Goal: Transaction & Acquisition: Purchase product/service

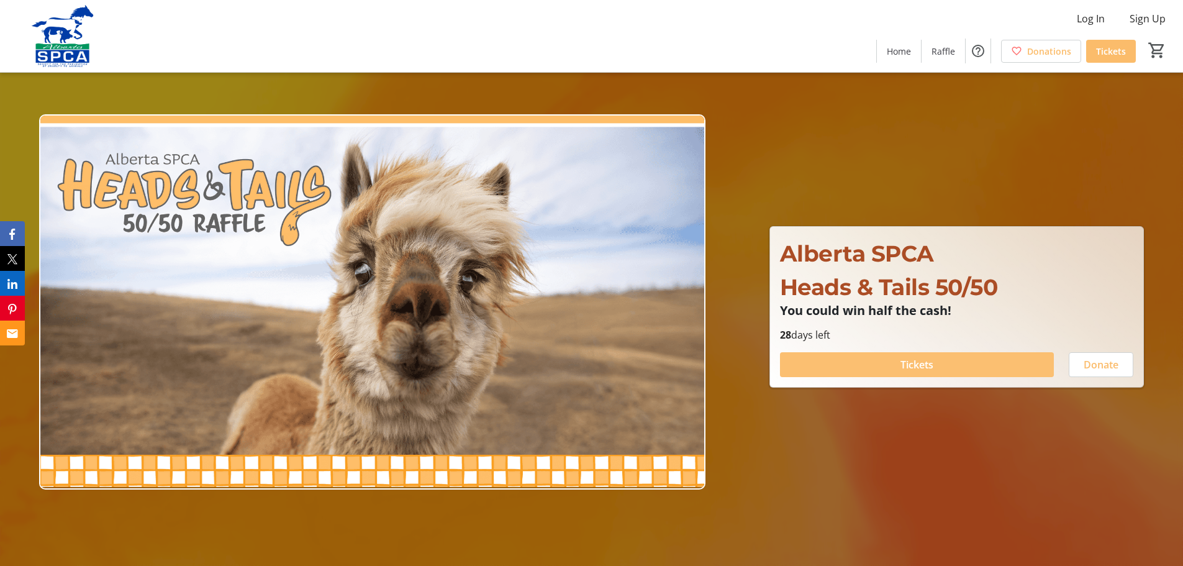
click at [903, 363] on span "Tickets" at bounding box center [916, 364] width 33 height 15
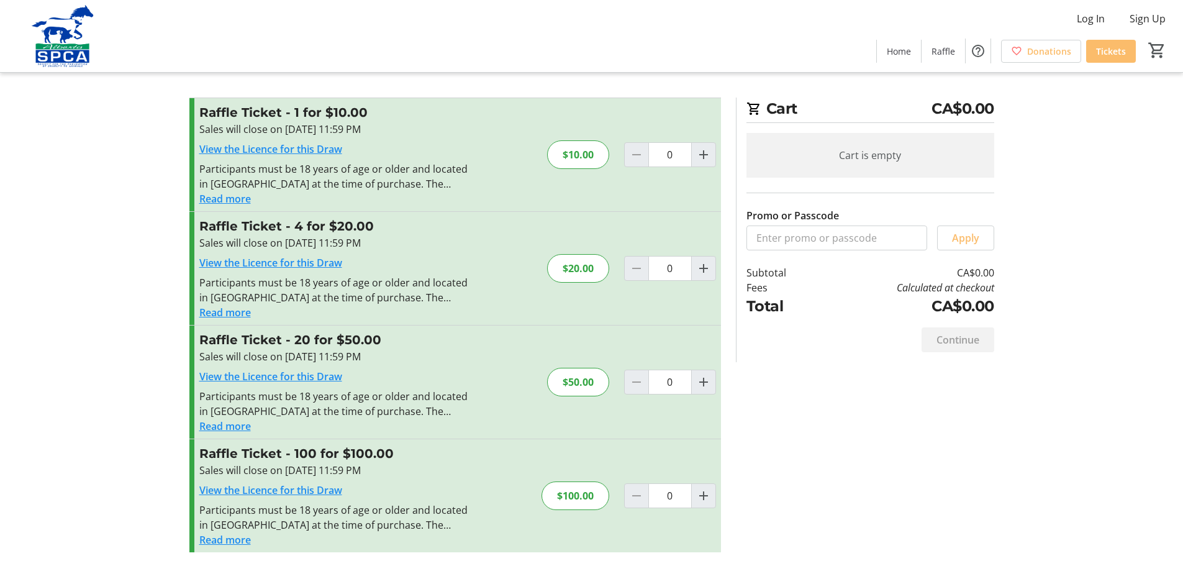
scroll to position [6, 0]
click at [700, 493] on mat-icon "Increment by one" at bounding box center [703, 494] width 15 height 15
type input "1"
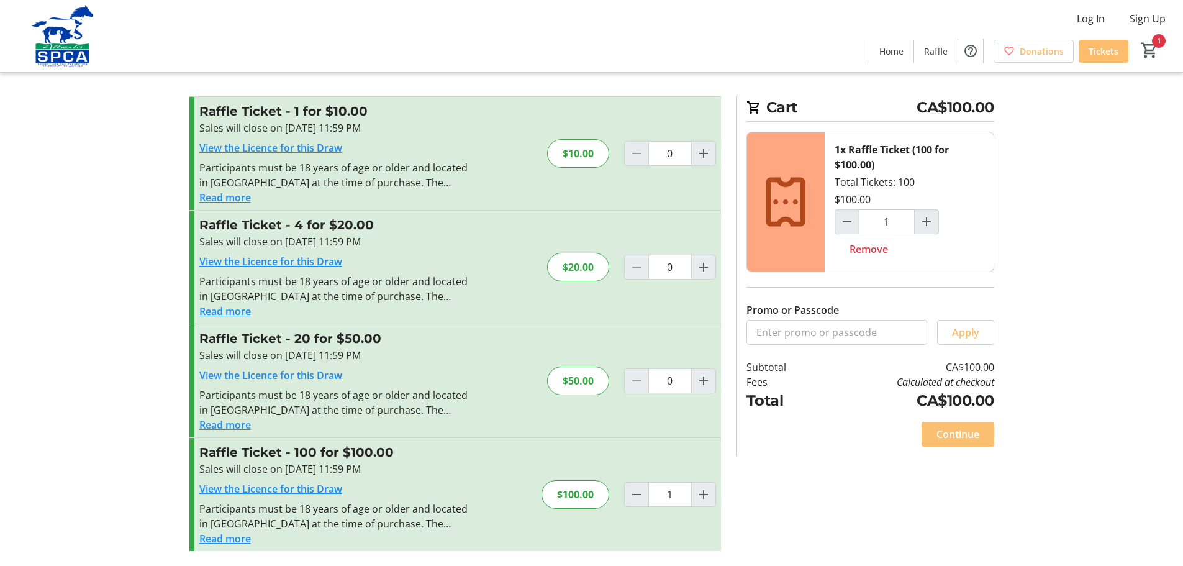
click at [945, 433] on span "Continue" at bounding box center [957, 433] width 43 height 15
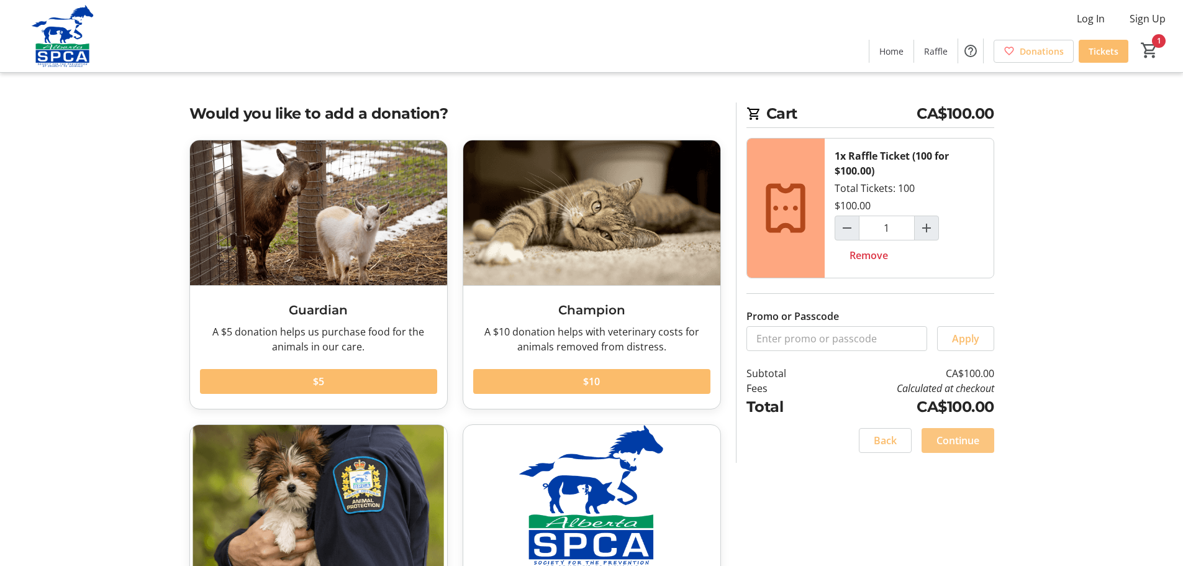
click at [960, 441] on span "Continue" at bounding box center [957, 440] width 43 height 15
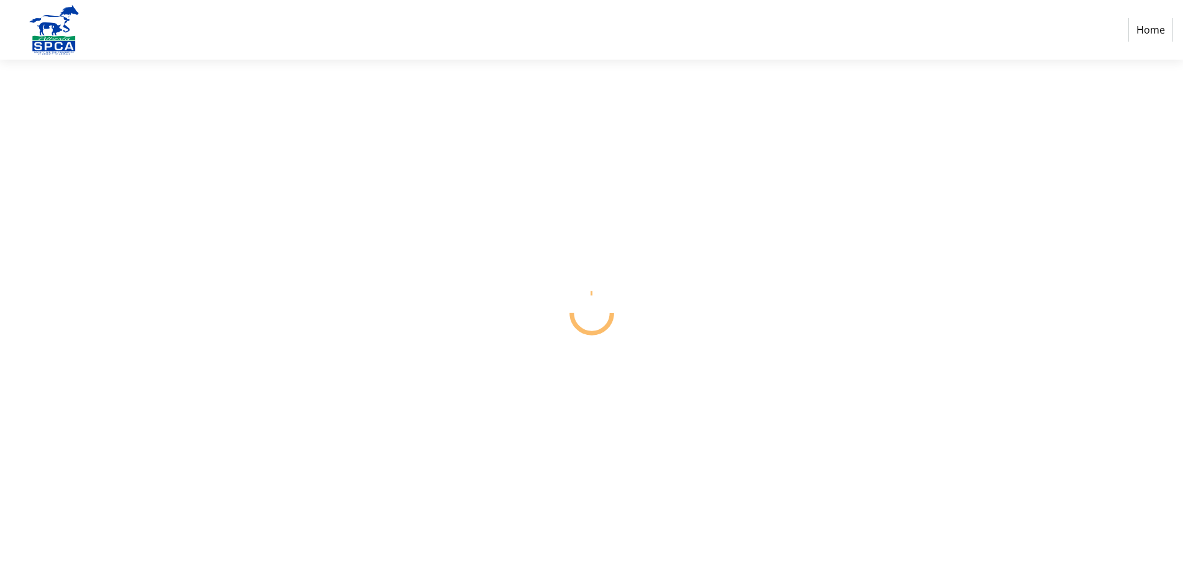
select select "CA"
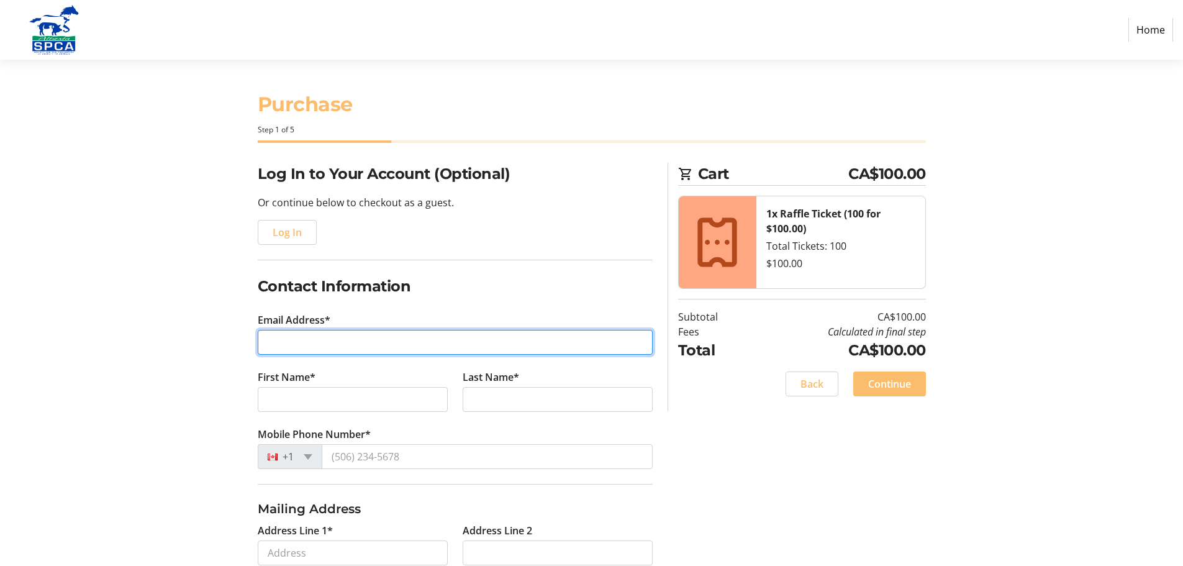
click at [433, 347] on input "Email Address*" at bounding box center [455, 342] width 395 height 25
type input "[EMAIL_ADDRESS][DOMAIN_NAME]"
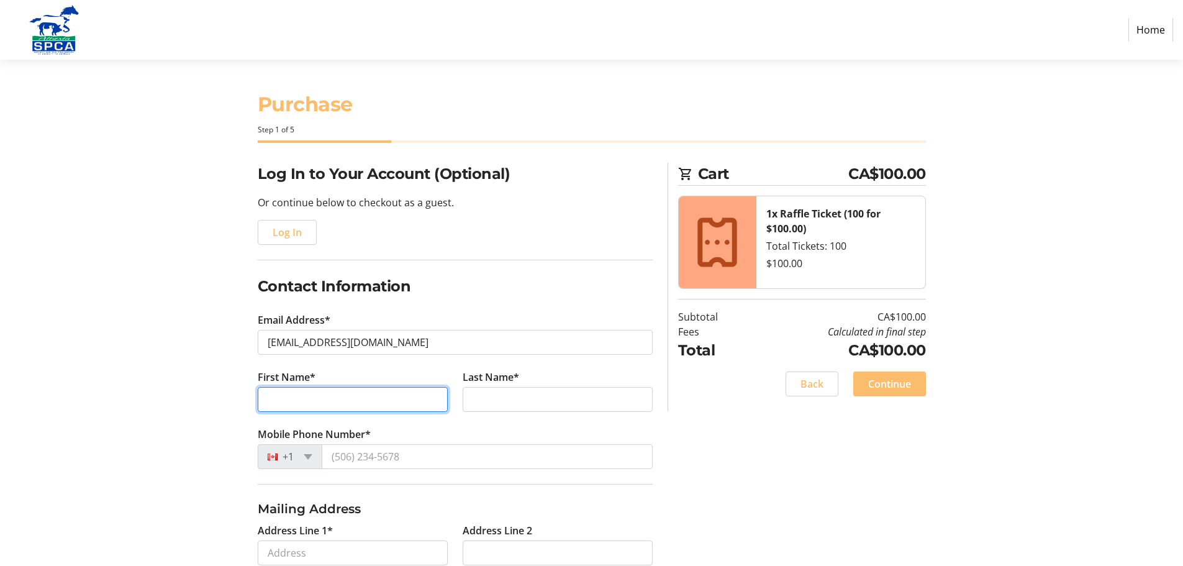
type input "[PERSON_NAME]"
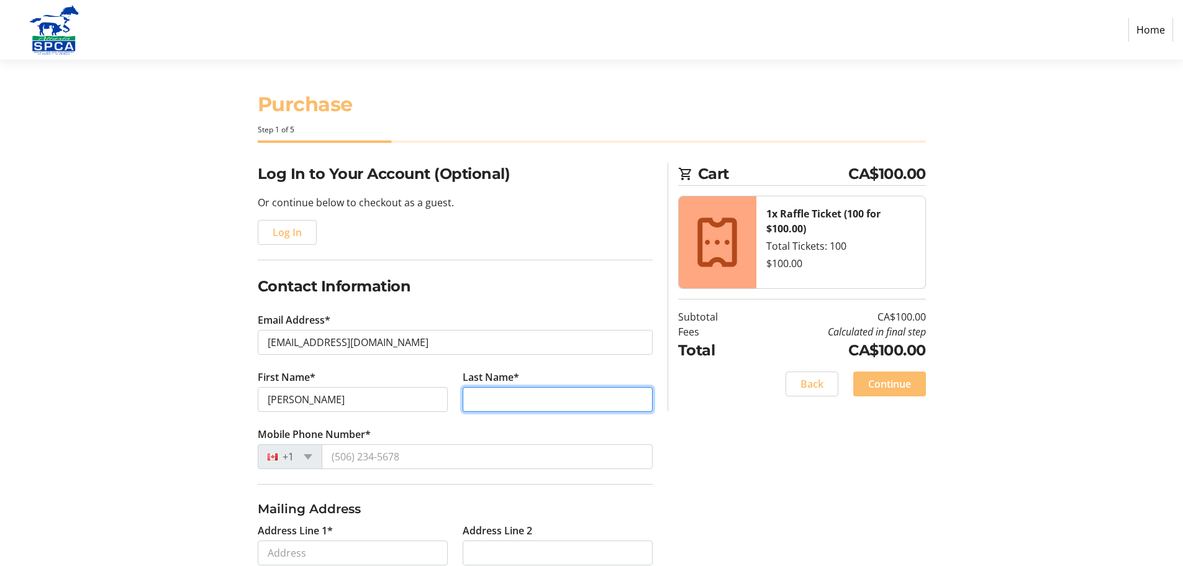
type input "Kretzul"
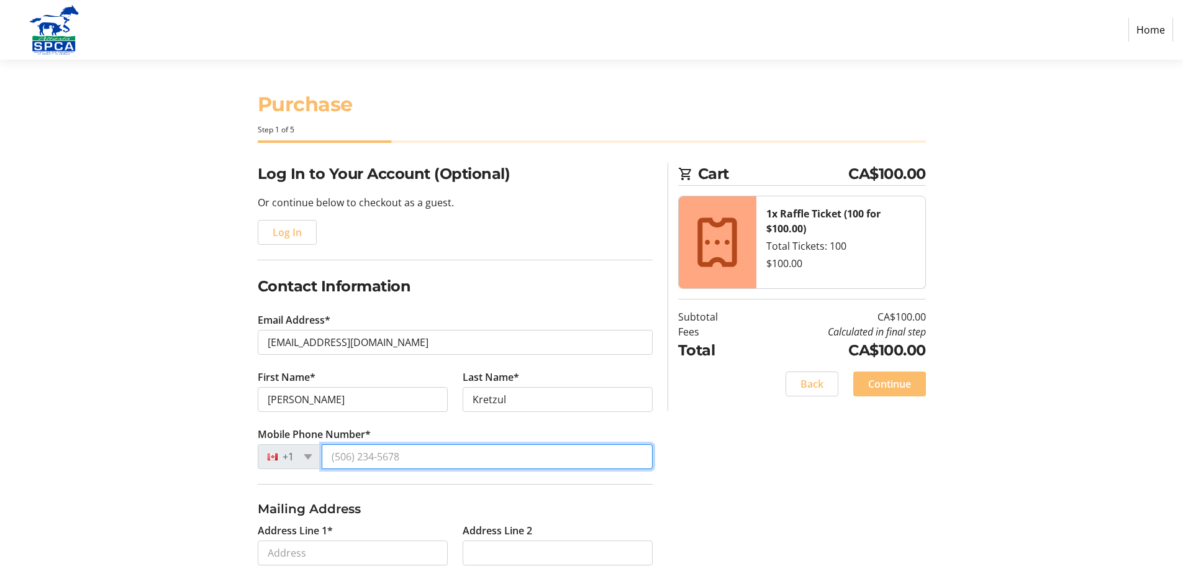
type input "[PHONE_NUMBER]"
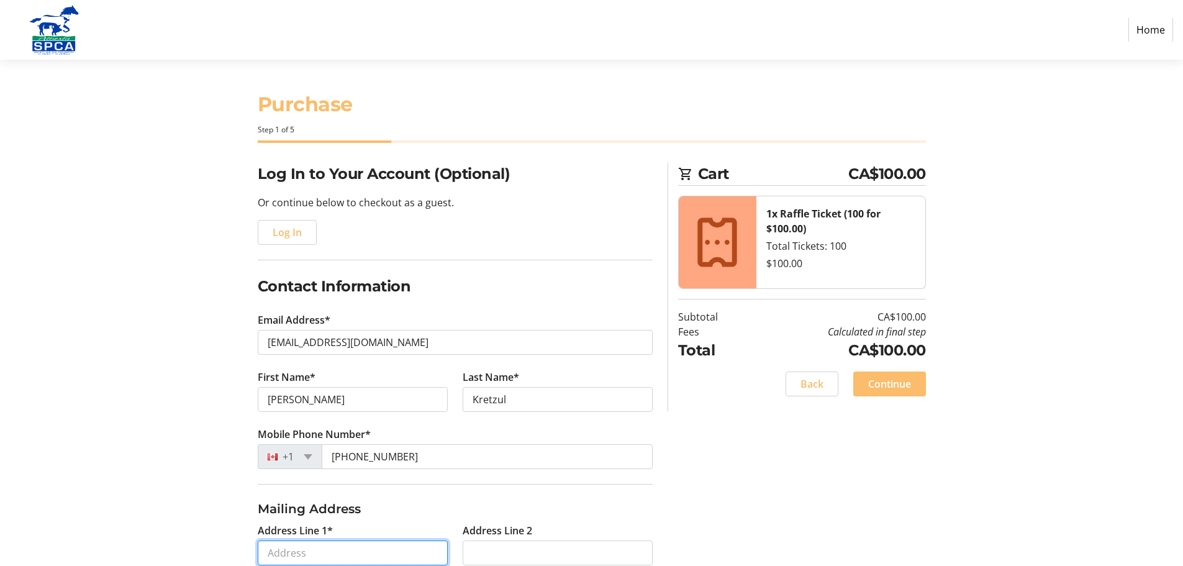
type input "[STREET_ADDRESS]"
type input "[GEOGRAPHIC_DATA]"
select select "AB"
type input "T5T 5M8"
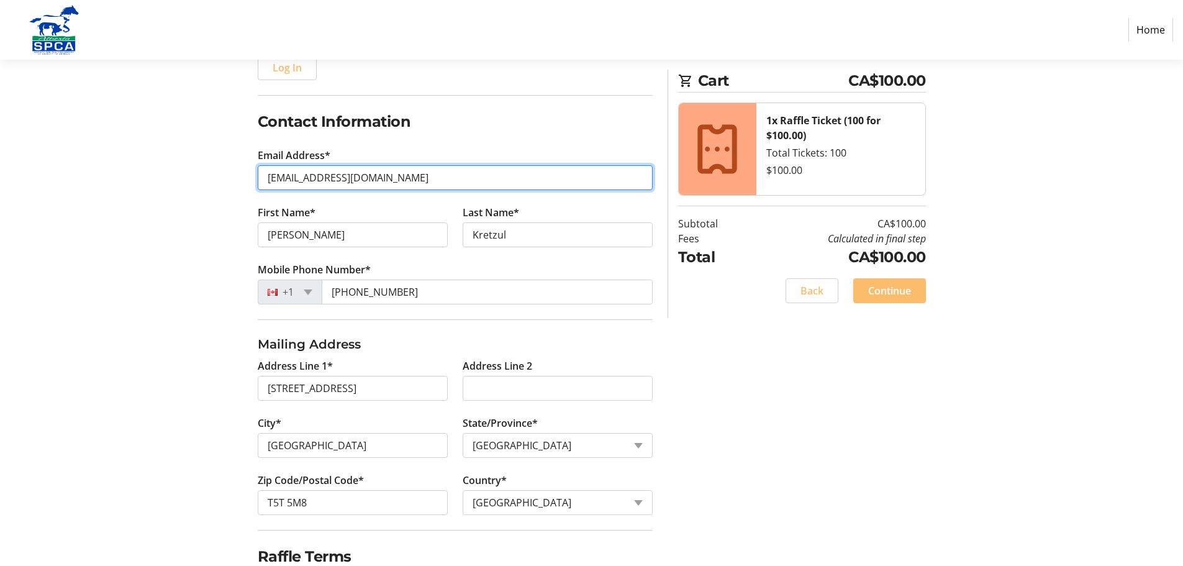
scroll to position [221, 0]
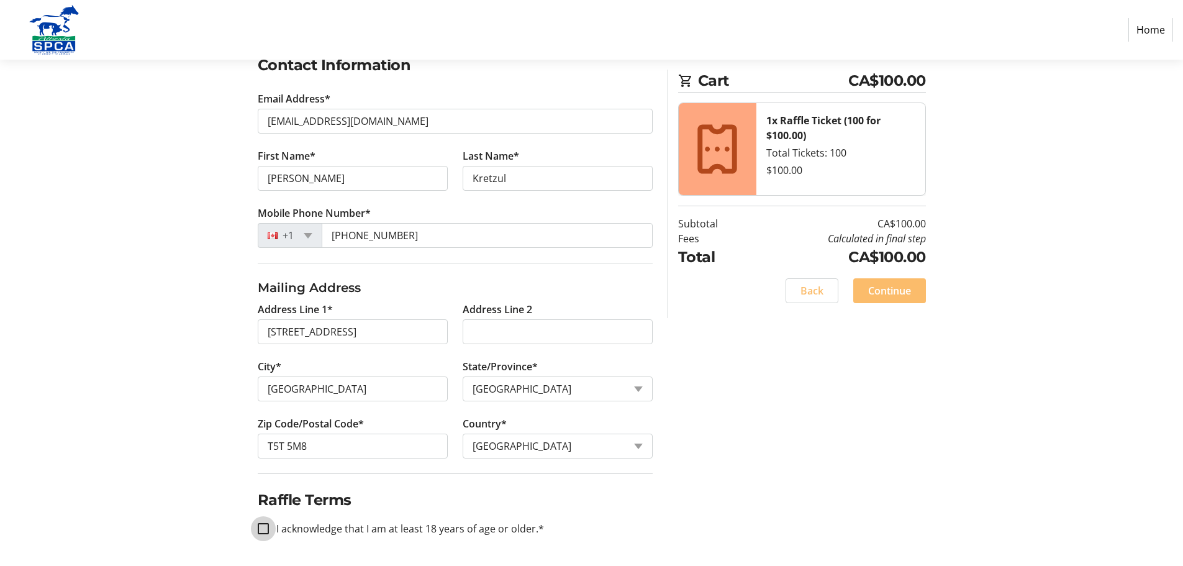
click at [258, 525] on input "I acknowledge that I am at least 18 years of age or older.*" at bounding box center [263, 528] width 11 height 11
checkbox input "true"
click at [884, 292] on span "Continue" at bounding box center [889, 290] width 43 height 15
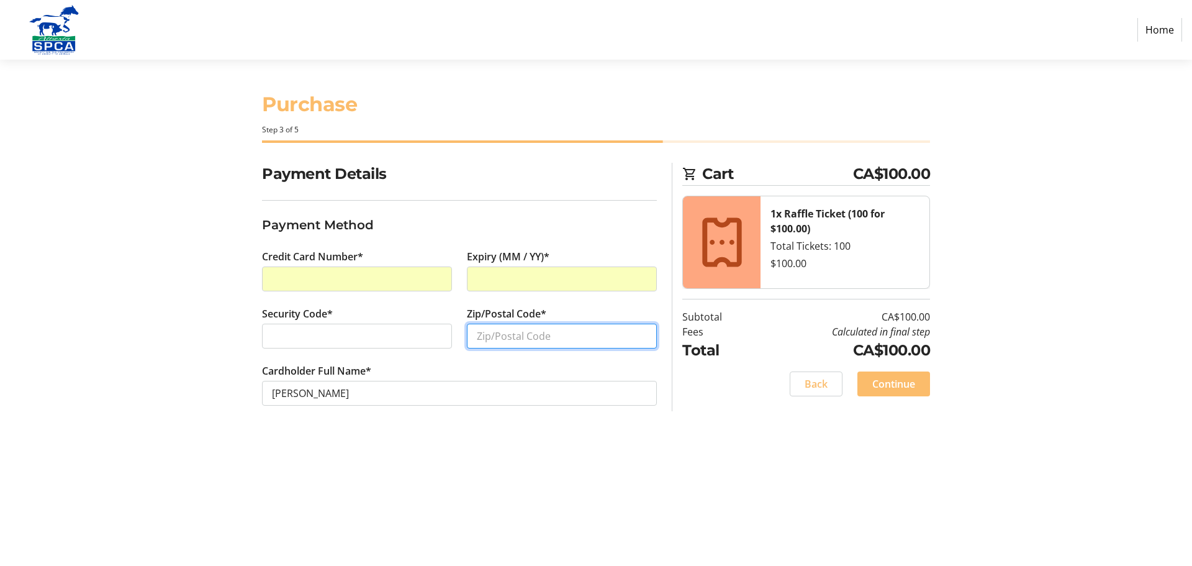
click at [525, 344] on input "Zip/Postal Code*" at bounding box center [562, 335] width 190 height 25
type input "T5T 5M8"
click at [886, 385] on span "Continue" at bounding box center [893, 383] width 43 height 15
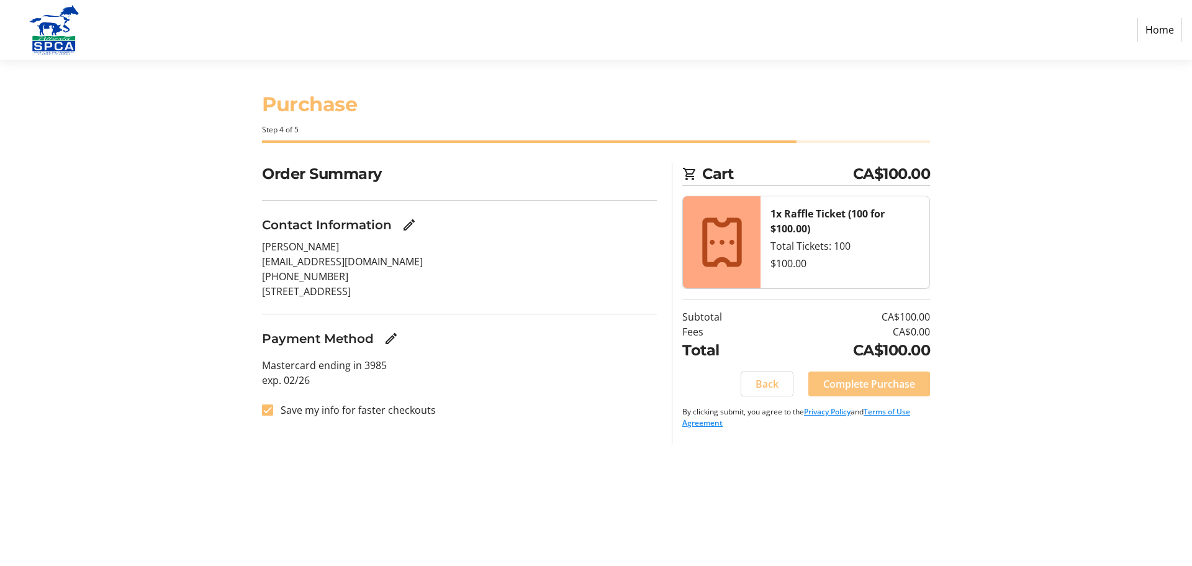
click at [886, 385] on span "Complete Purchase" at bounding box center [869, 383] width 92 height 15
